Goal: Information Seeking & Learning: Find specific fact

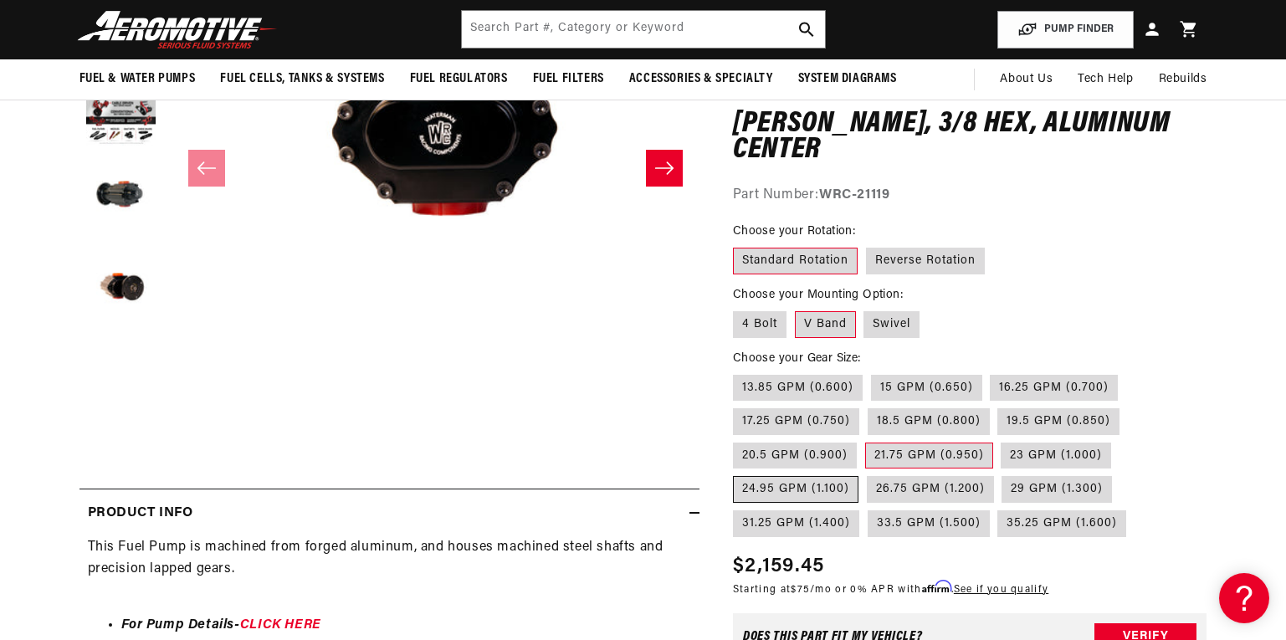
click at [775, 488] on label "24.95 GPM (1.100)" at bounding box center [795, 490] width 125 height 27
click at [1119, 440] on input "24.95 GPM (1.100)" at bounding box center [1119, 439] width 1 height 1
radio input "true"
drag, startPoint x: 895, startPoint y: 194, endPoint x: 827, endPoint y: 189, distance: 68.8
click at [827, 189] on strong "WRC-21122" at bounding box center [855, 194] width 73 height 13
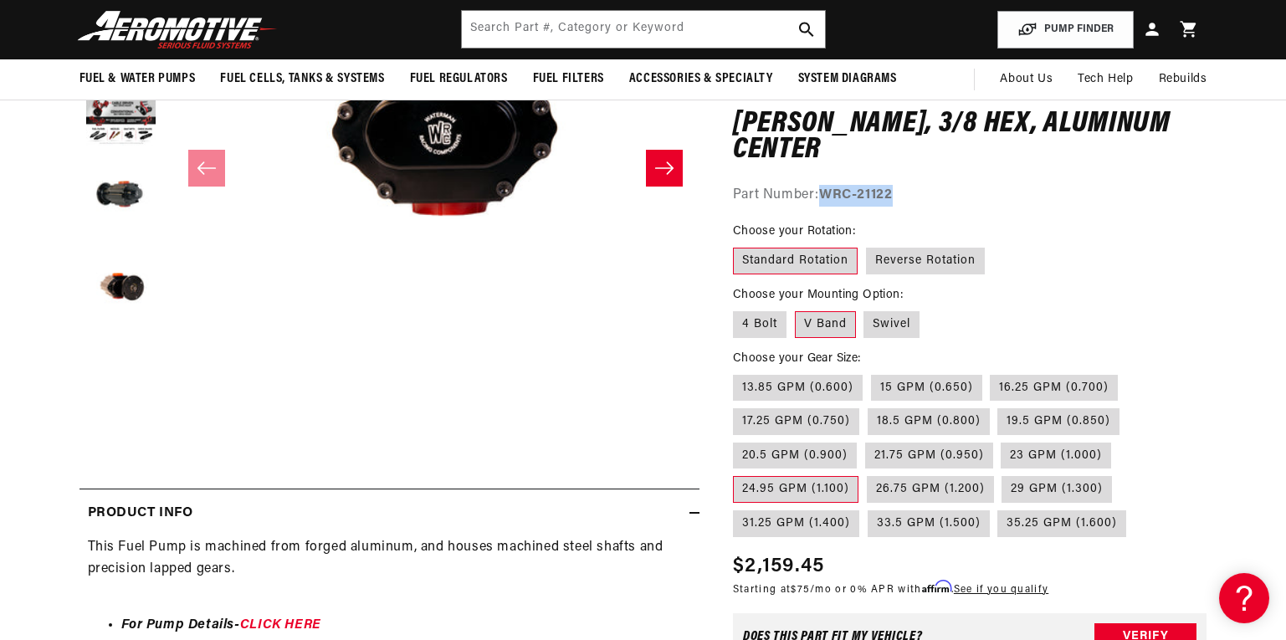
copy strong "WRC-21122"
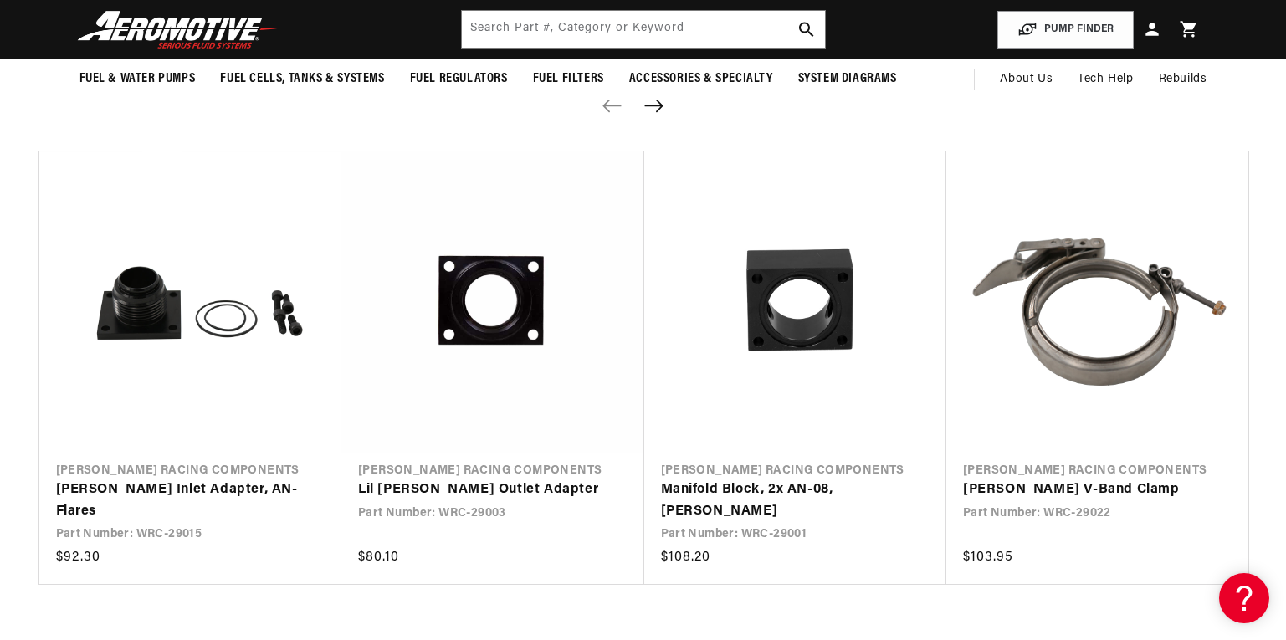
scroll to position [1351, 0]
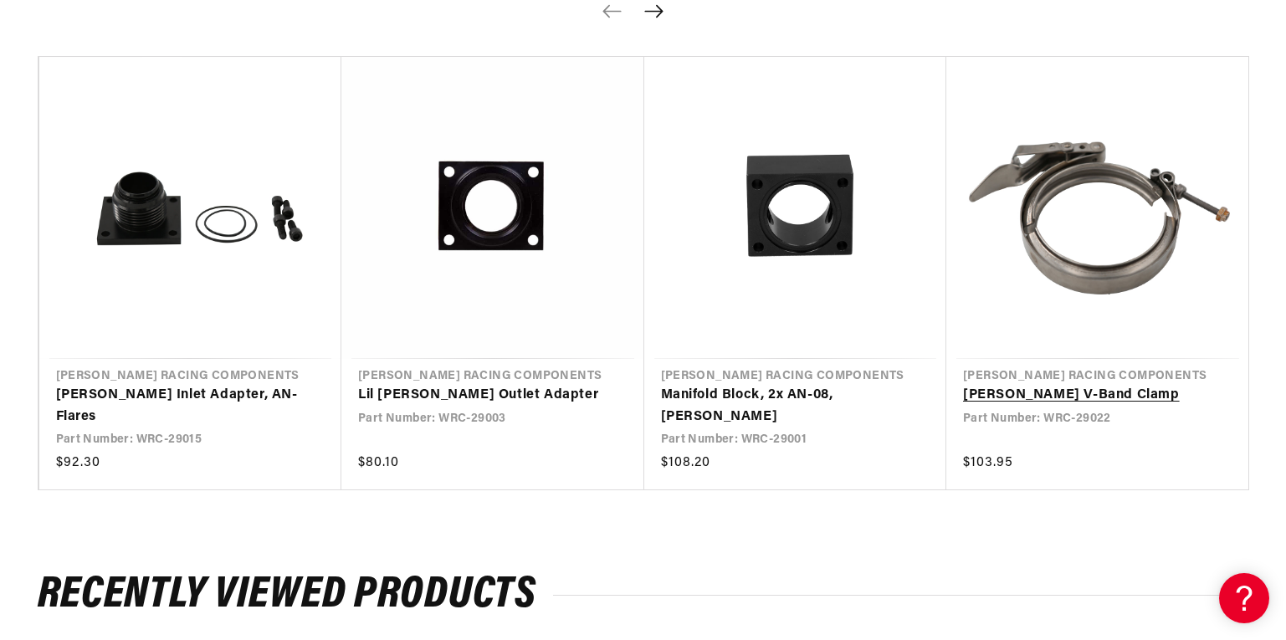
click at [1075, 395] on link "[PERSON_NAME] V-Band Clamp" at bounding box center [1089, 396] width 253 height 22
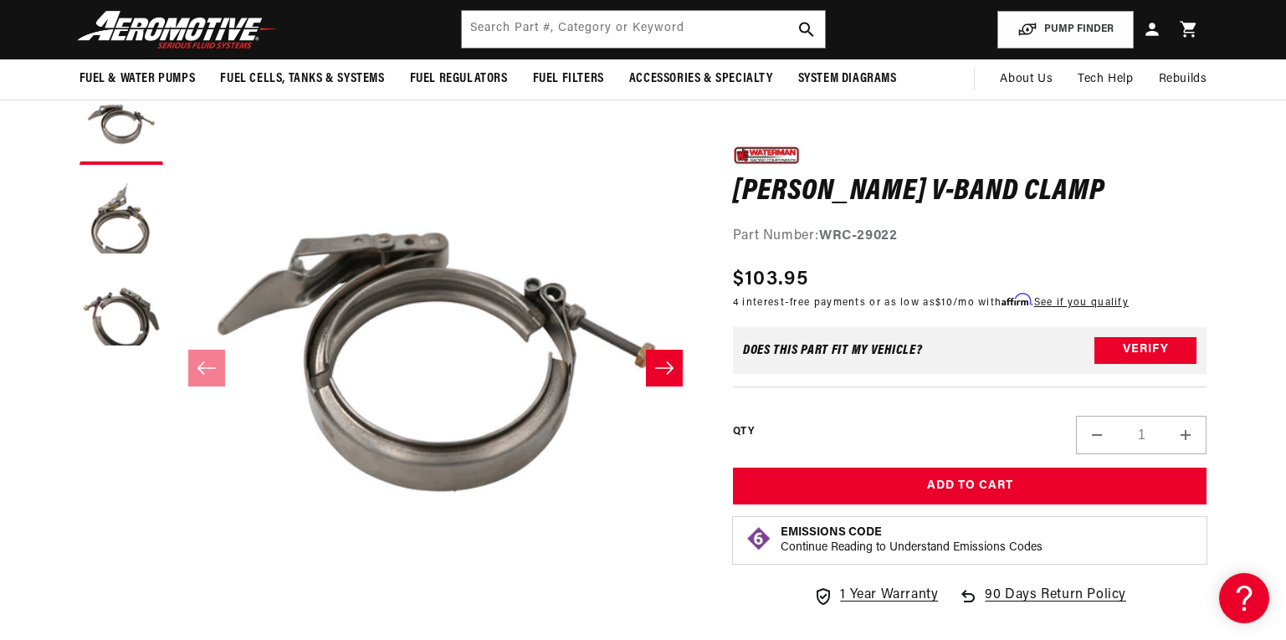
scroll to position [97, 0]
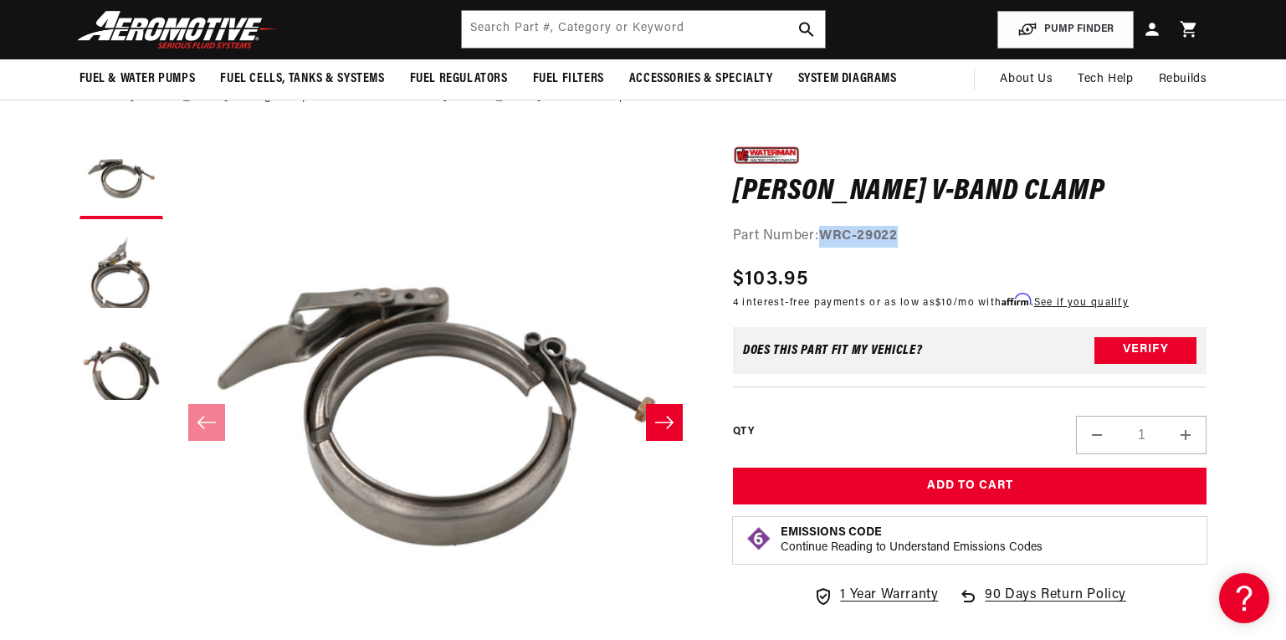
drag, startPoint x: 911, startPoint y: 235, endPoint x: 826, endPoint y: 231, distance: 85.4
click at [826, 231] on div "Part Number: WRC-29022" at bounding box center [970, 237] width 474 height 22
copy strong "WRC-29022"
